Goal: Check status: Check status

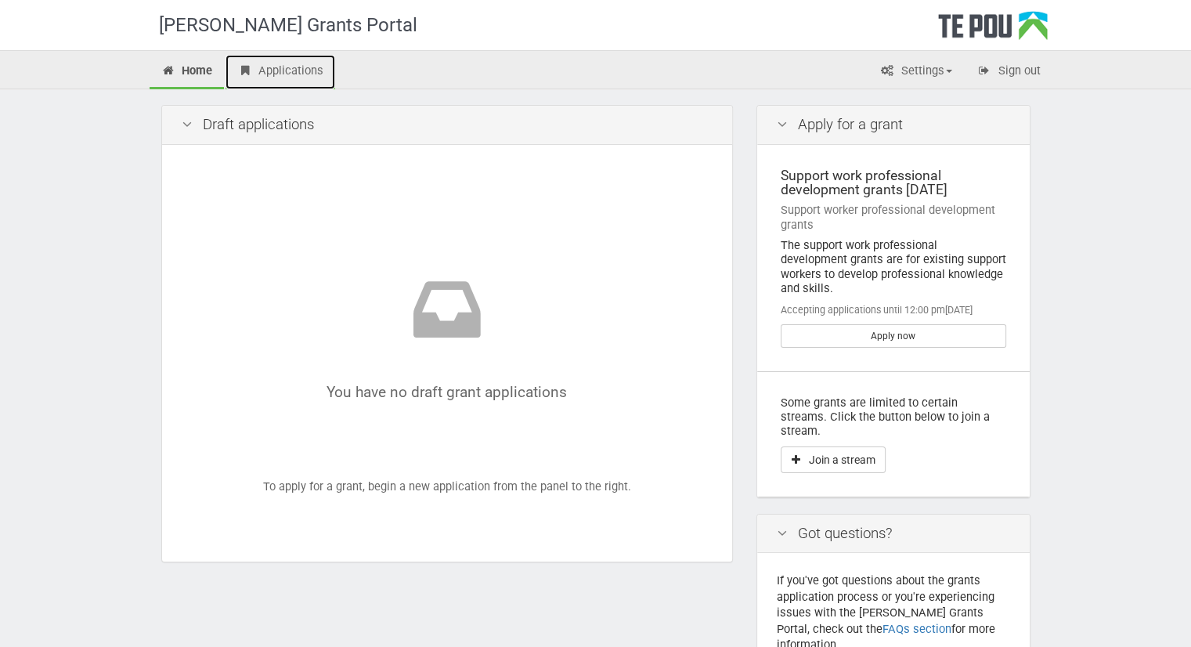
click at [302, 56] on link "Applications" at bounding box center [281, 72] width 110 height 34
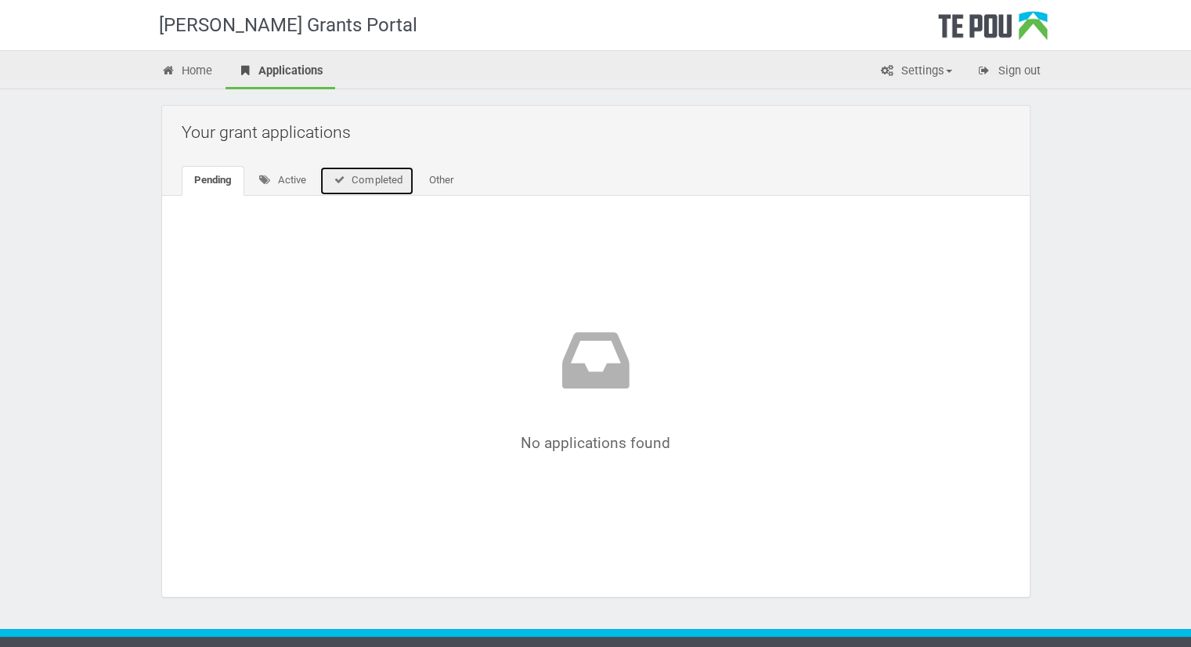
click at [389, 176] on link "Completed" at bounding box center [367, 181] width 95 height 30
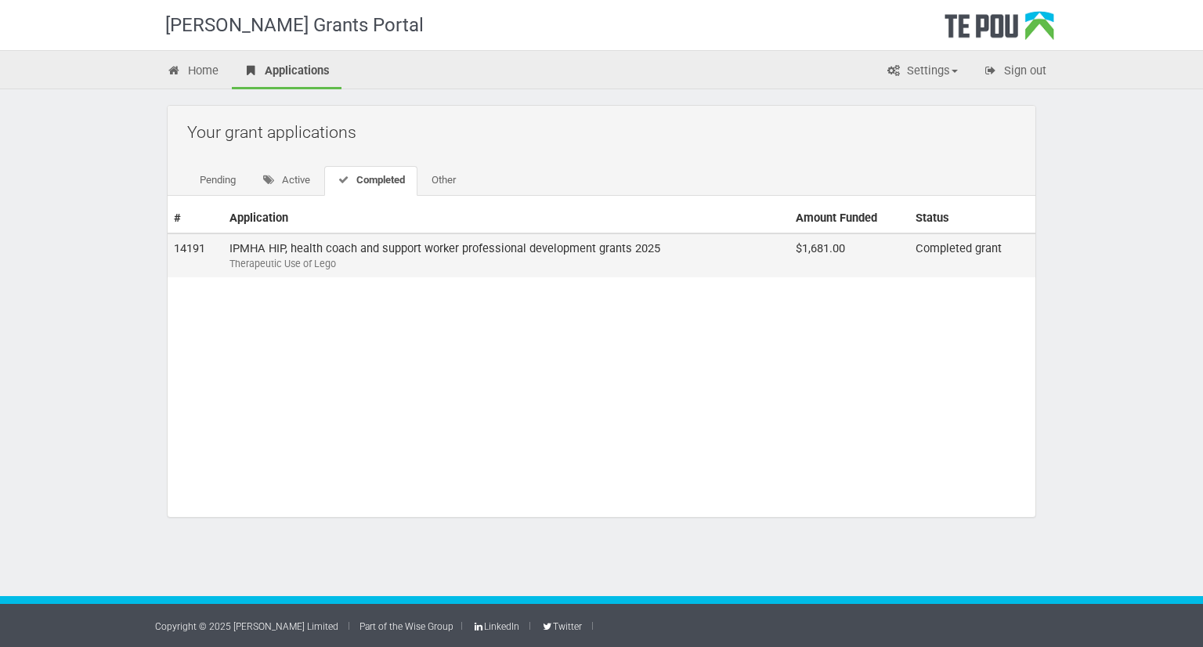
click at [404, 254] on td "IPMHA HIP, health coach and support worker professional development grants 2025…" at bounding box center [506, 255] width 566 height 44
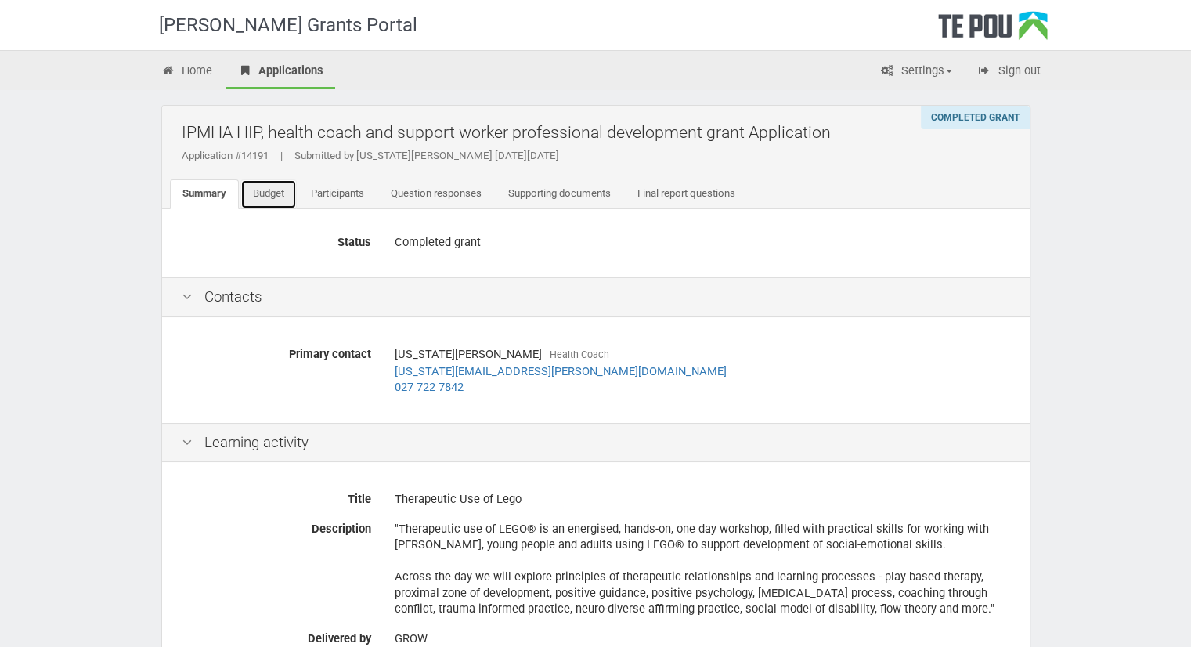
click at [282, 191] on link "Budget" at bounding box center [268, 194] width 56 height 30
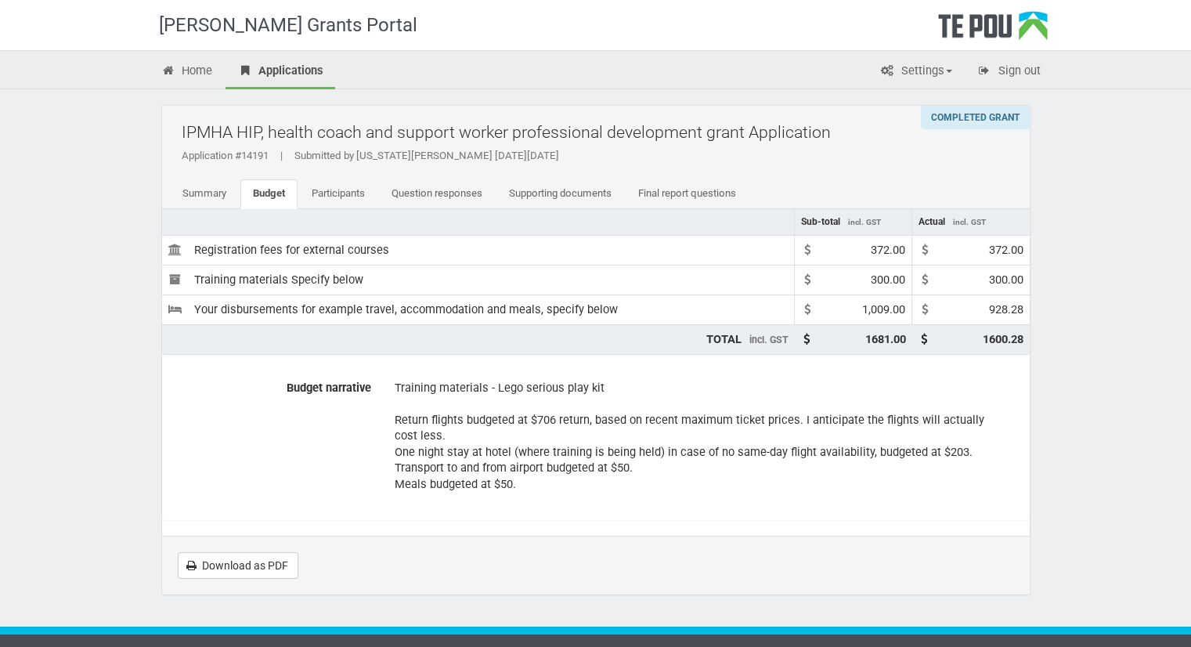
click at [91, 346] on div "Te Pou Grants Portal Home Applications Settings Profile My account FAQs Sign ou…" at bounding box center [595, 339] width 1191 height 678
click at [649, 190] on link "Final report questions" at bounding box center [687, 194] width 123 height 30
